Goal: Navigation & Orientation: Find specific page/section

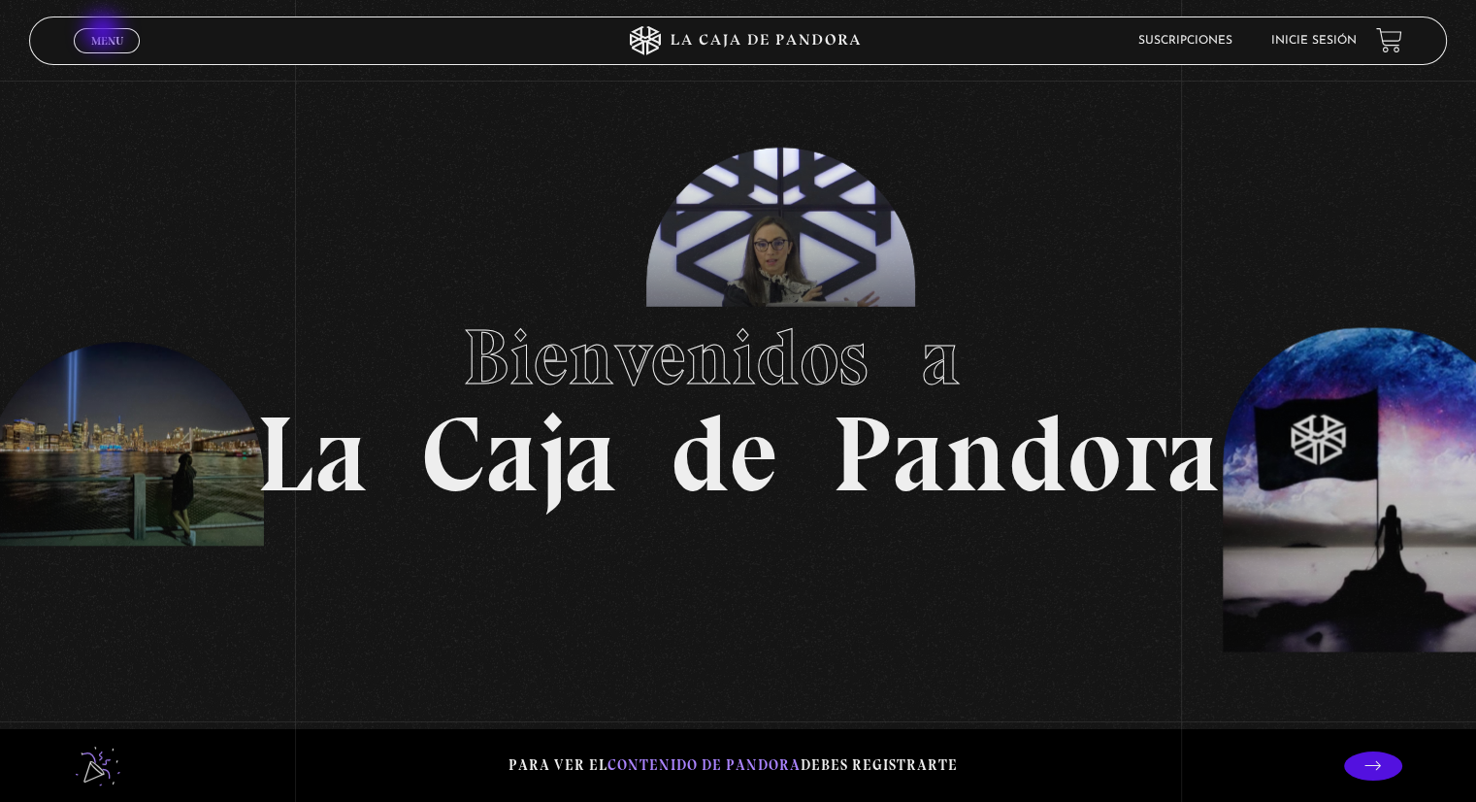
click at [105, 35] on span "Menu" at bounding box center [107, 41] width 32 height 12
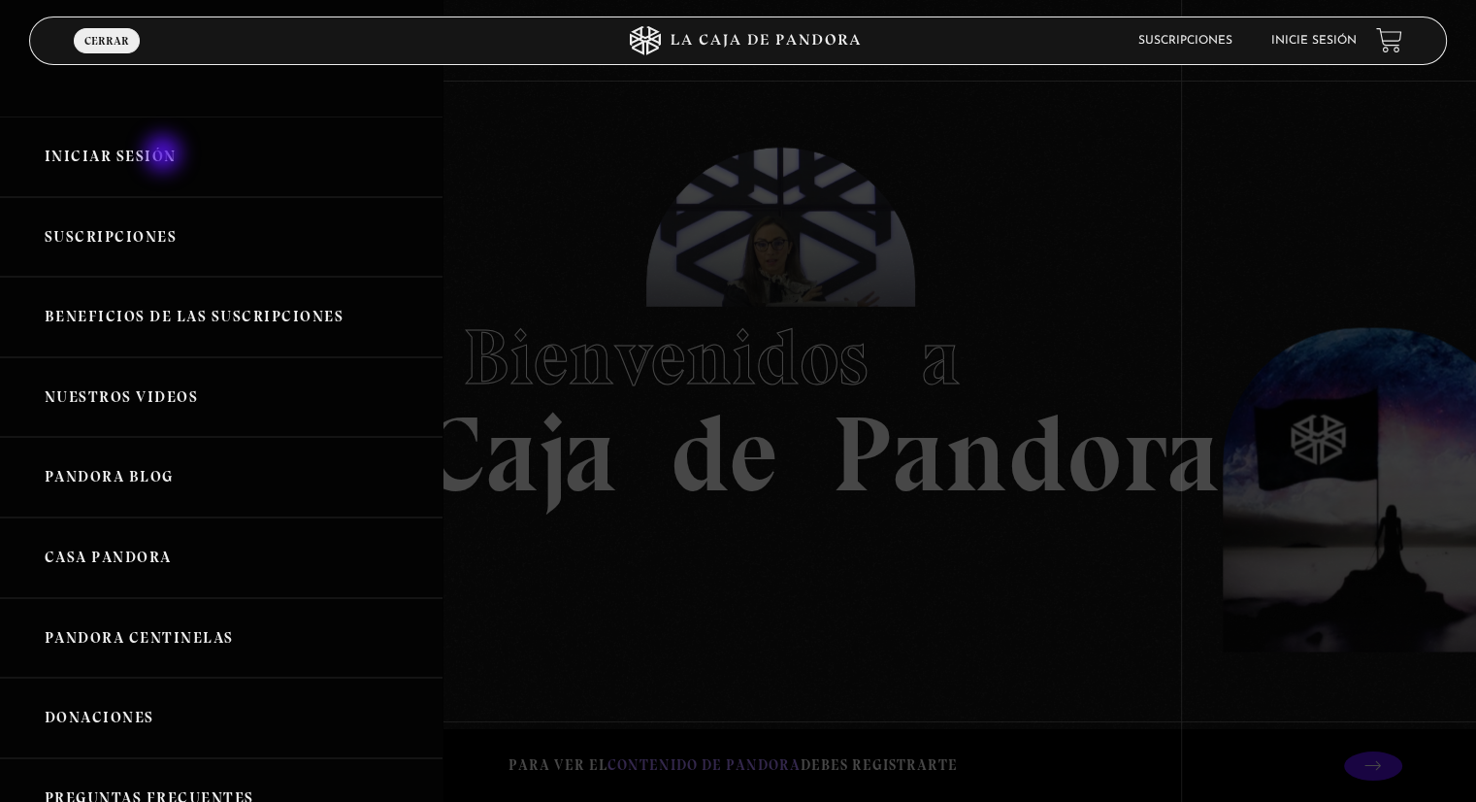
click at [165, 155] on link "Iniciar Sesión" at bounding box center [221, 156] width 443 height 81
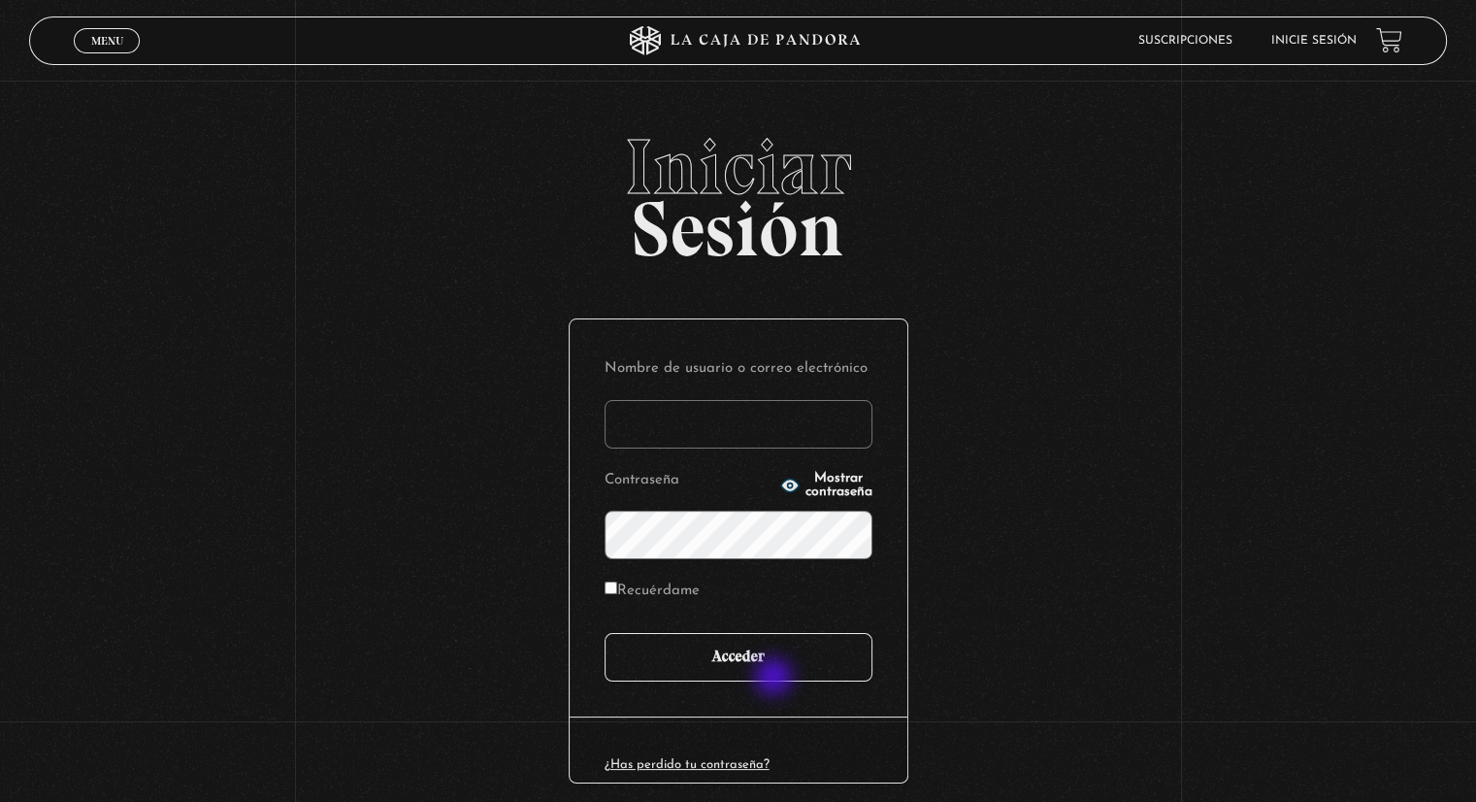
type input "[EMAIL_ADDRESS][PERSON_NAME][DOMAIN_NAME]"
click at [773, 665] on input "Acceder" at bounding box center [739, 657] width 268 height 49
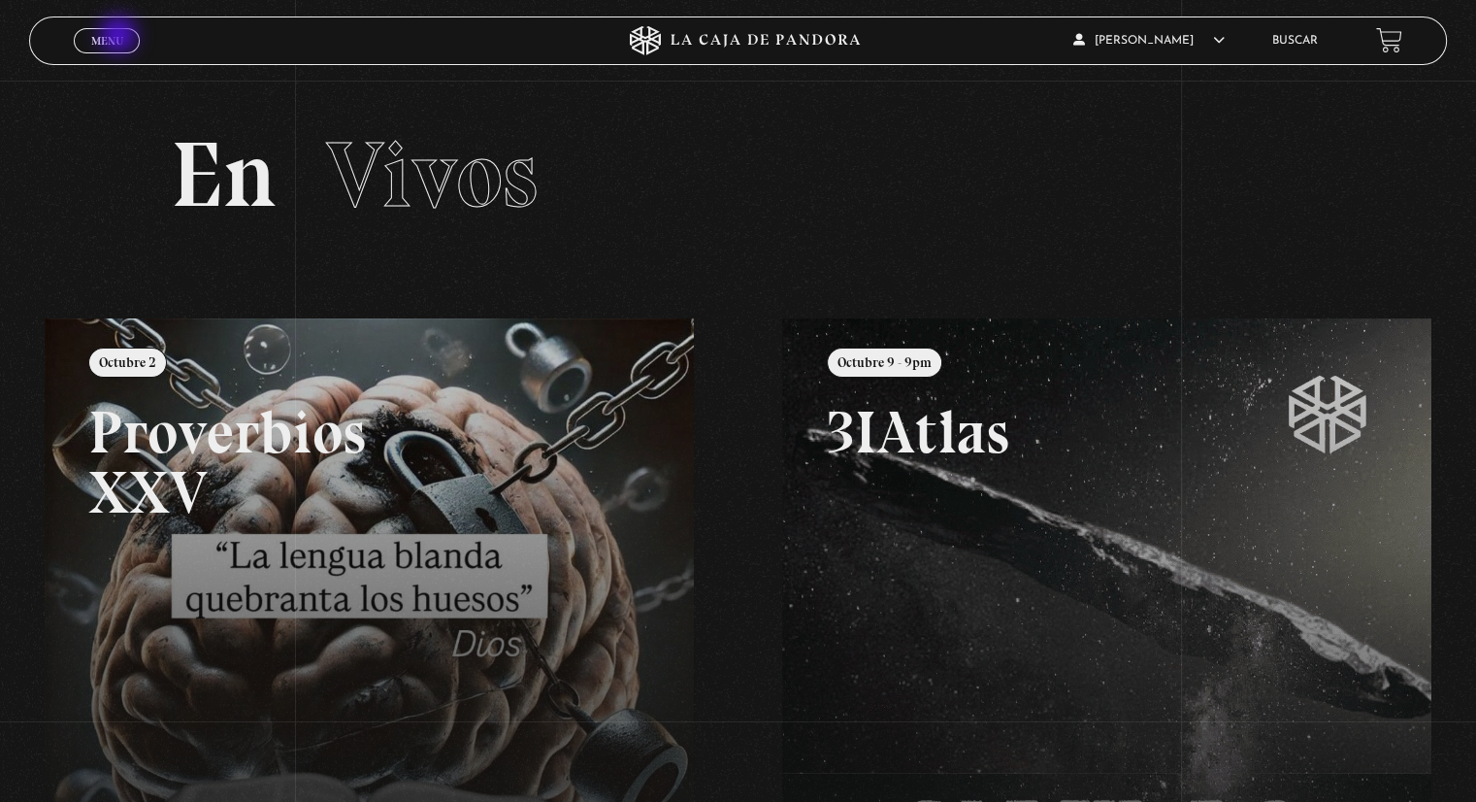
click at [120, 37] on span "Menu" at bounding box center [107, 41] width 32 height 12
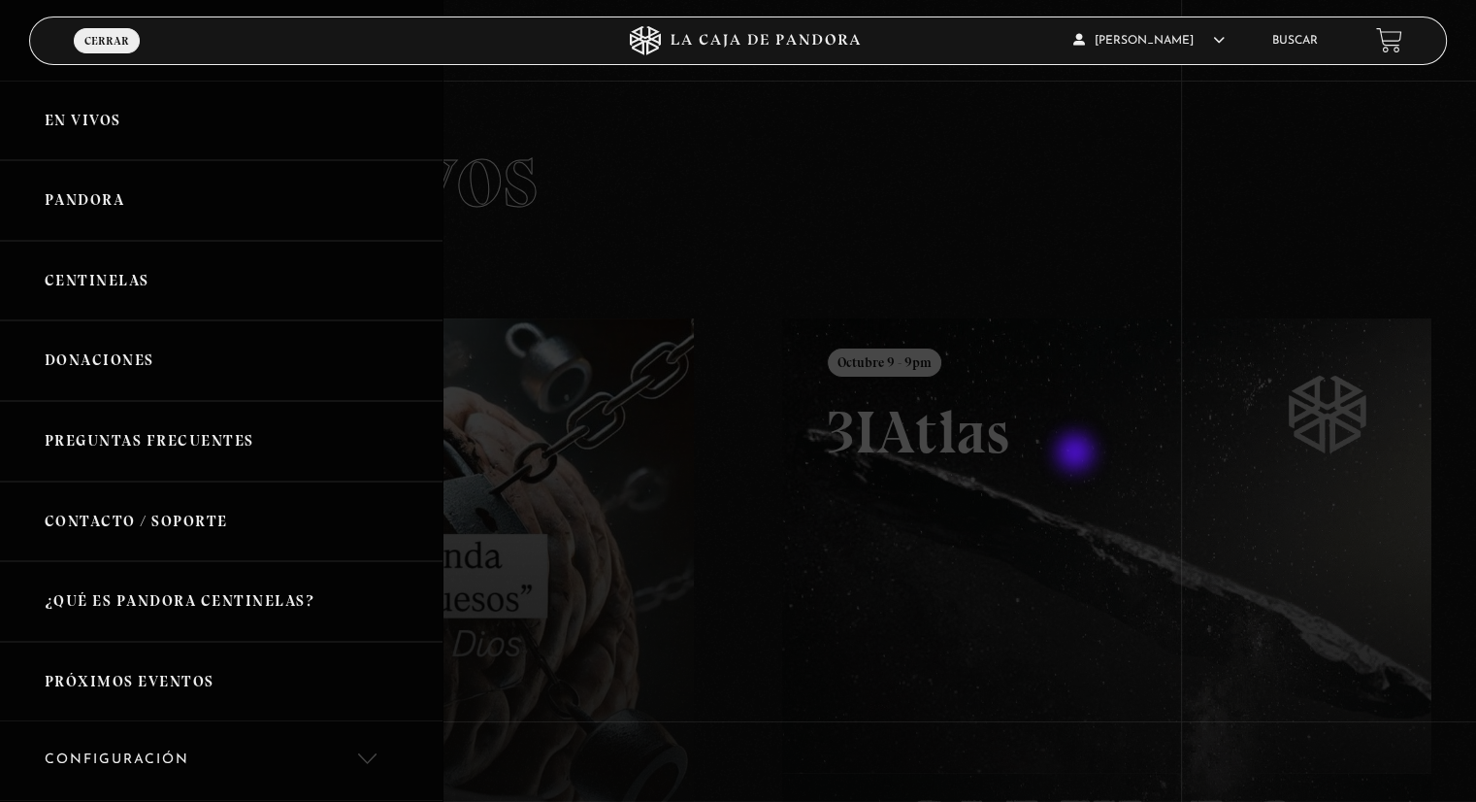
click at [1086, 456] on div at bounding box center [738, 401] width 1476 height 802
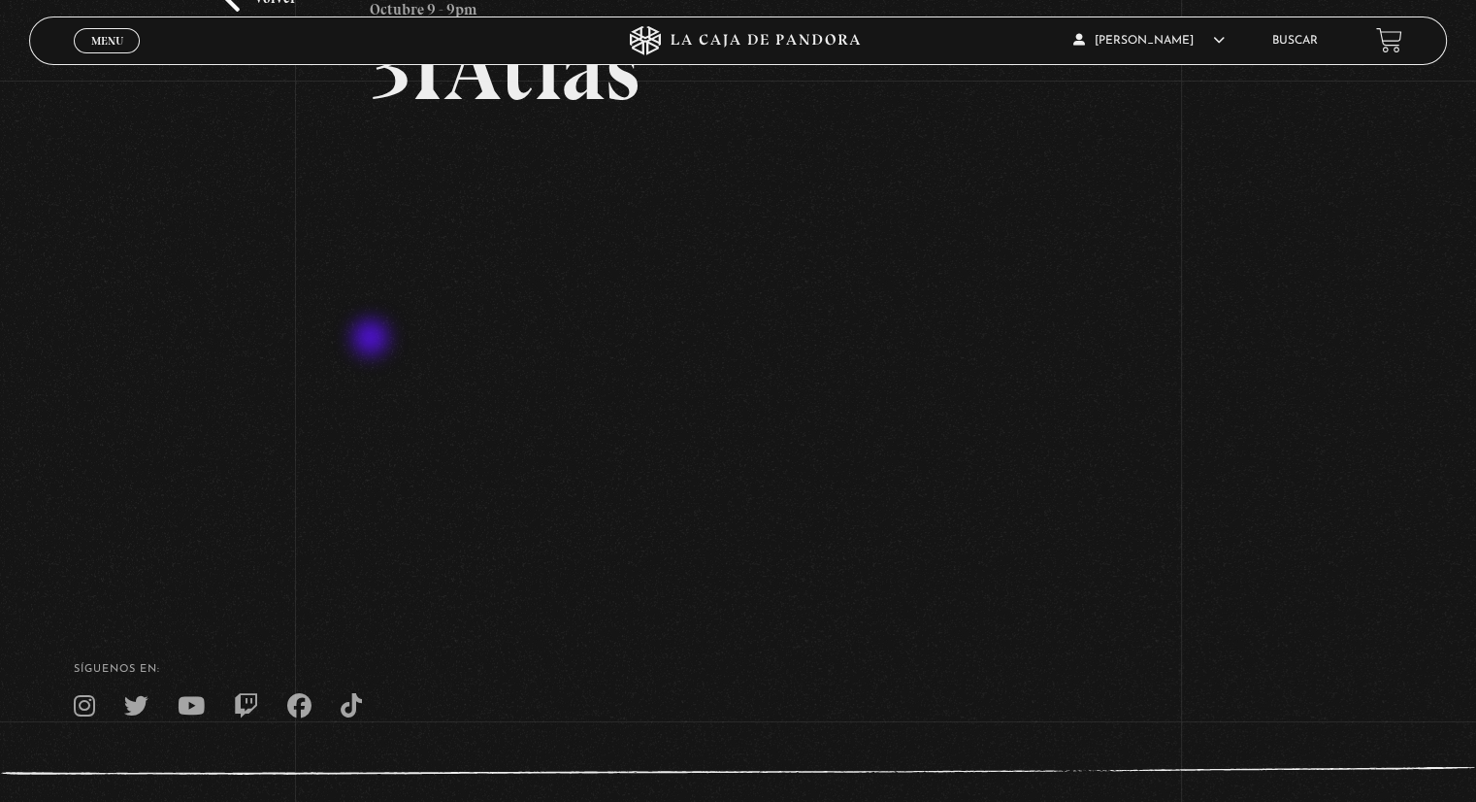
scroll to position [77, 0]
